Goal: Navigation & Orientation: Go to known website

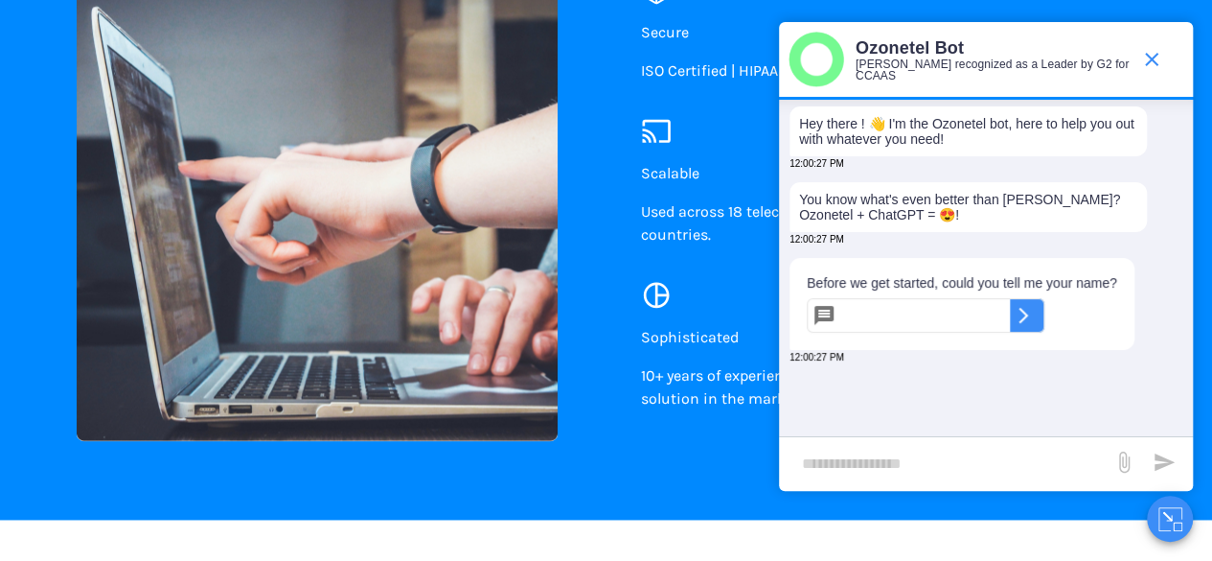
scroll to position [1102, 0]
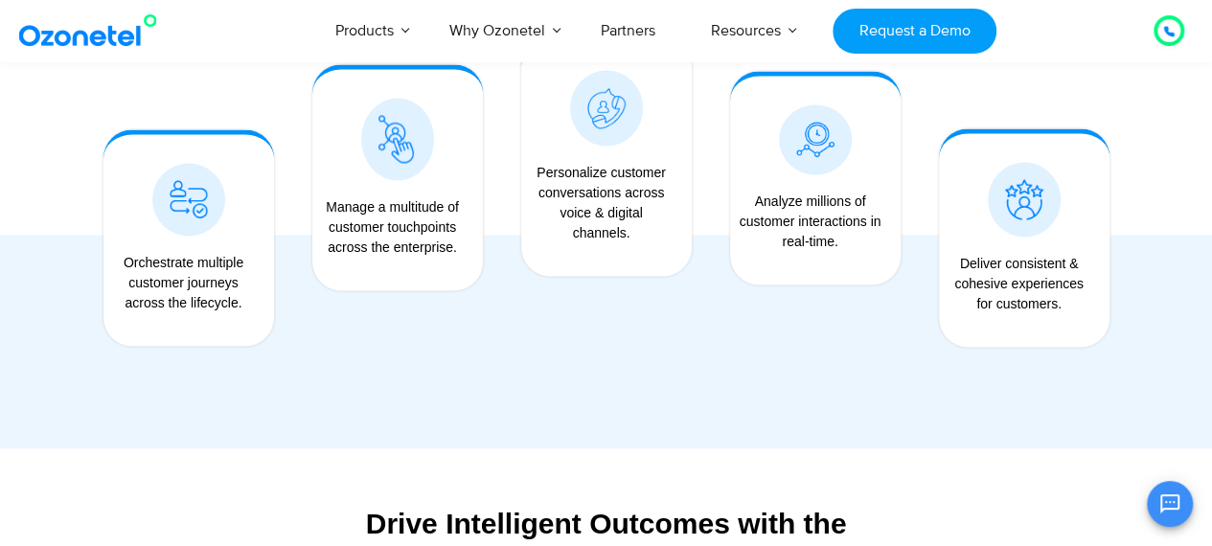
scroll to position [1649, 0]
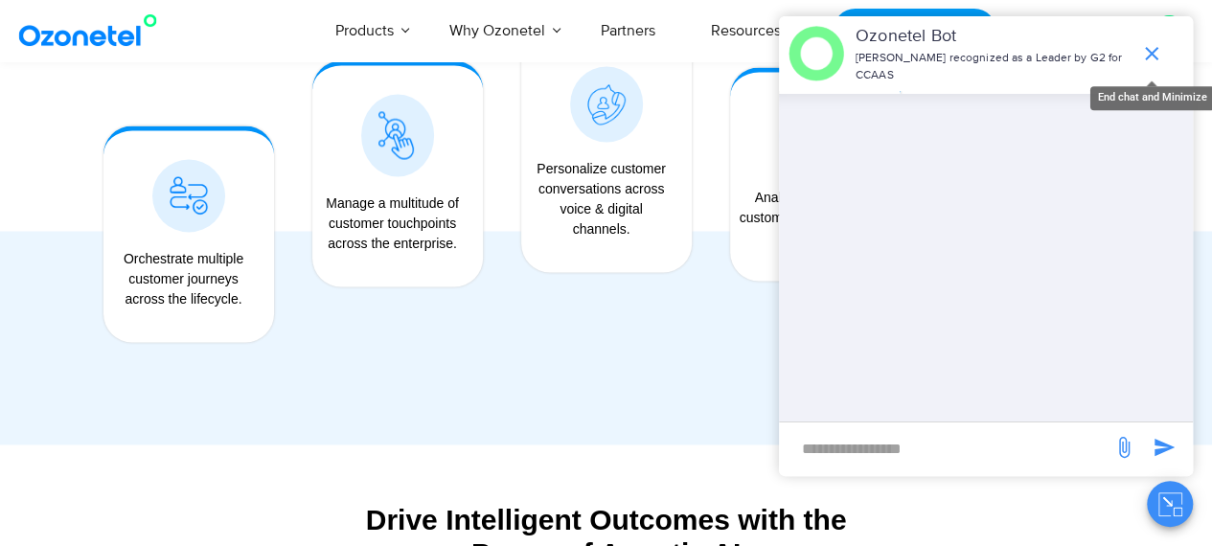
click at [1152, 42] on icon "end chat or minimize" at bounding box center [1151, 53] width 23 height 23
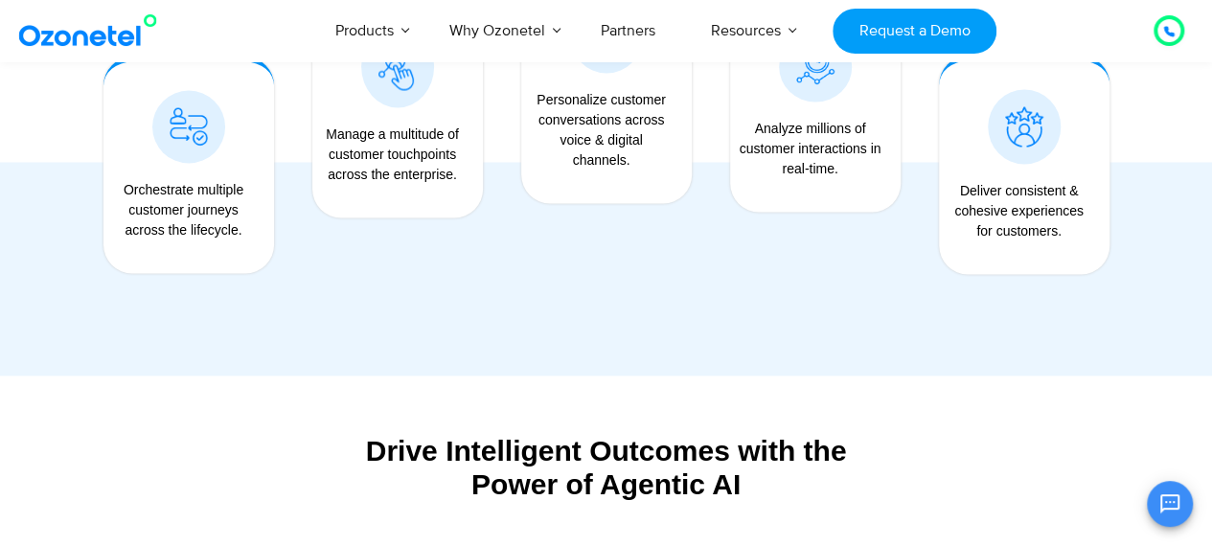
scroll to position [1719, 0]
click at [83, 37] on img at bounding box center [91, 30] width 155 height 35
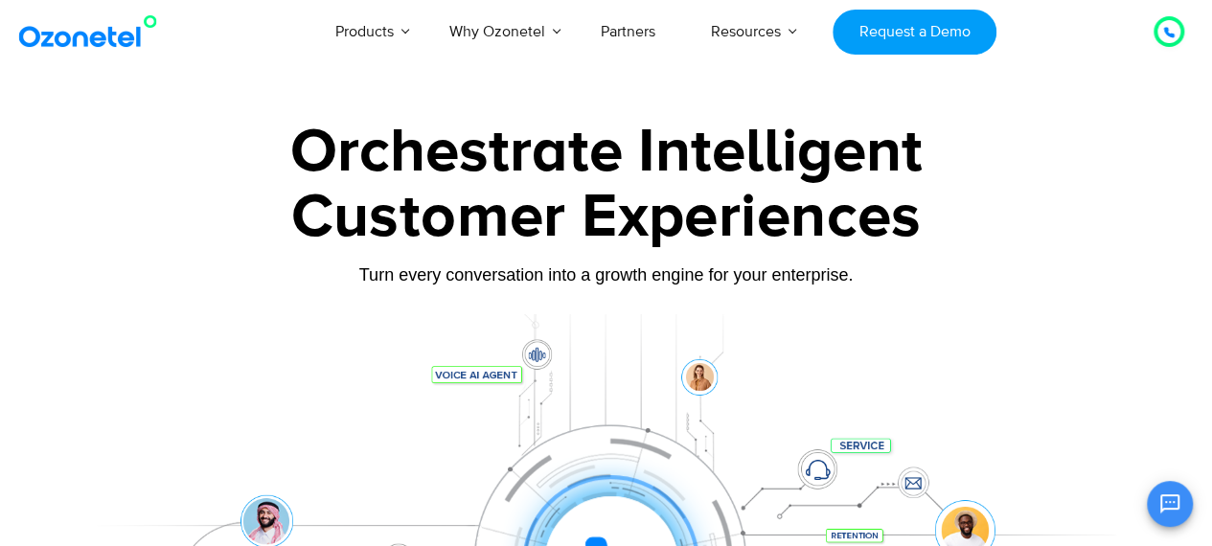
scroll to position [4, 0]
click at [1090, 162] on div "Orchestrate Intelligent" at bounding box center [607, 152] width 1064 height 61
